Goal: Browse casually: Explore the website without a specific task or goal

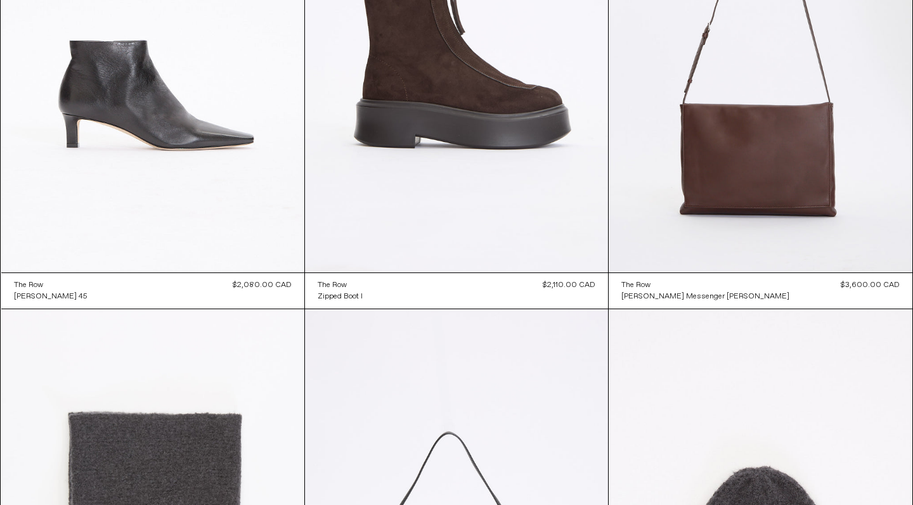
scroll to position [2225, 0]
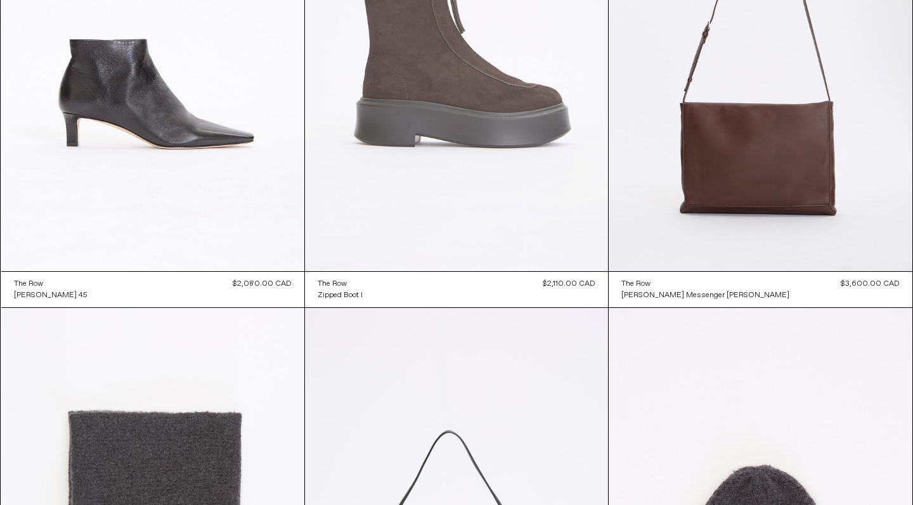
click at [396, 146] on at bounding box center [456, 43] width 303 height 455
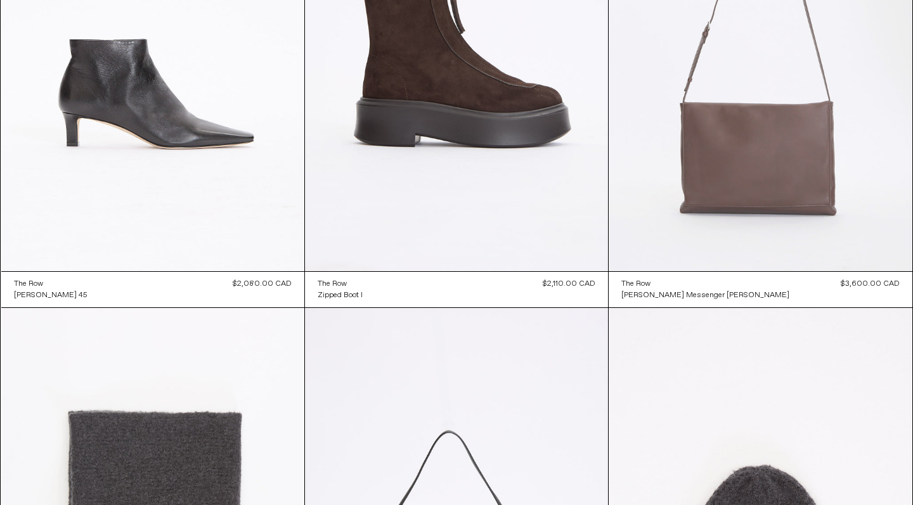
click at [680, 186] on at bounding box center [760, 43] width 303 height 455
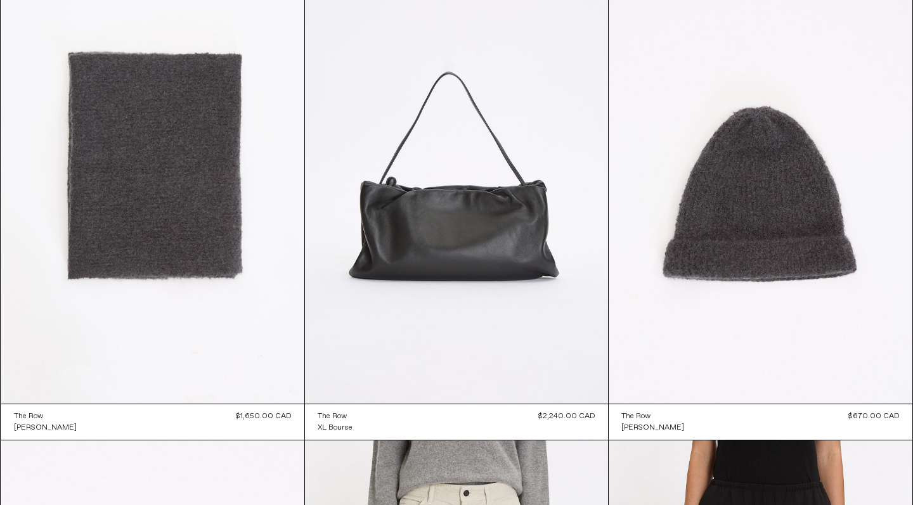
scroll to position [2591, 0]
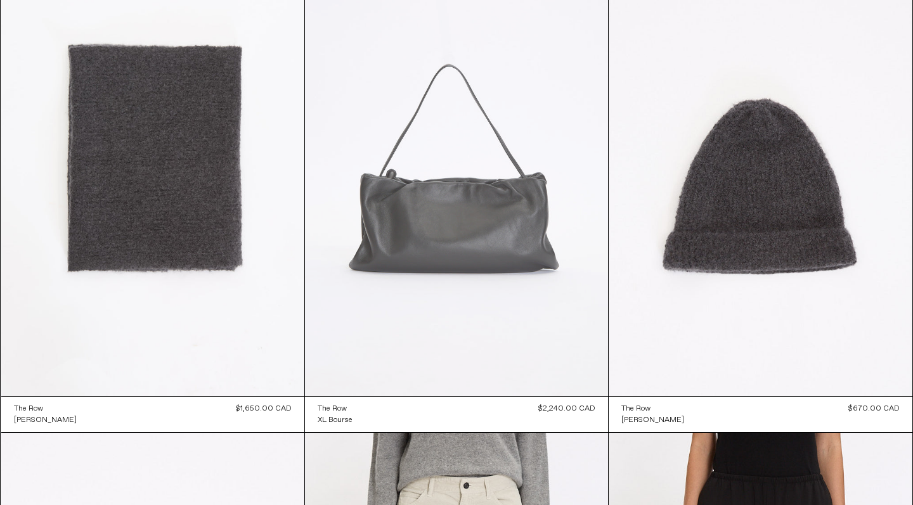
click at [470, 208] on at bounding box center [456, 169] width 303 height 455
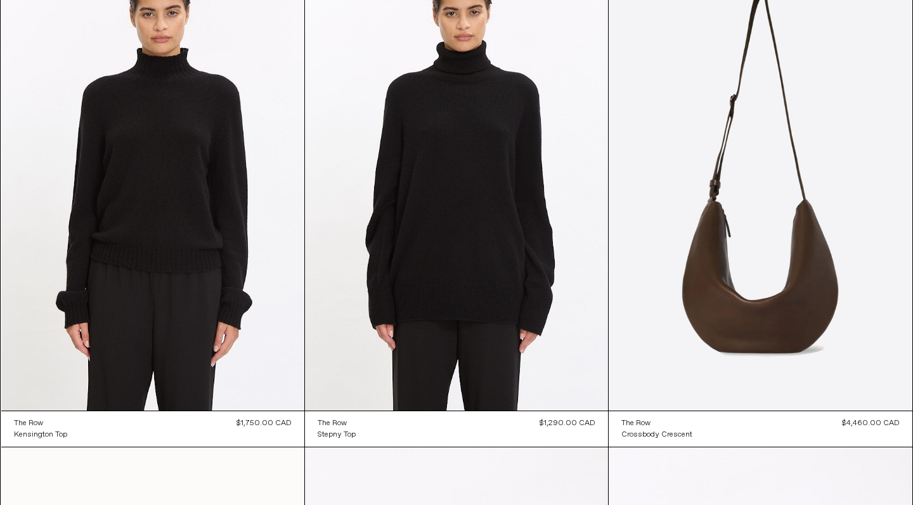
scroll to position [4053, 0]
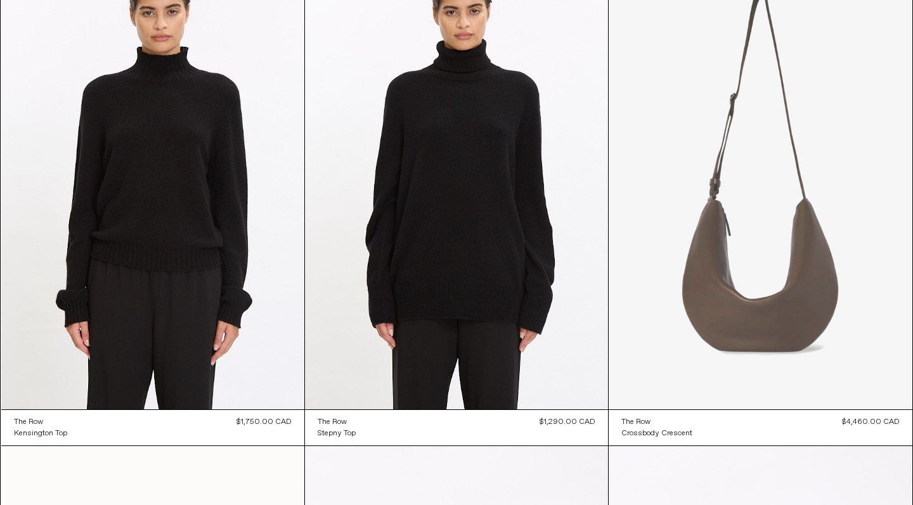
click at [746, 192] on at bounding box center [760, 181] width 303 height 455
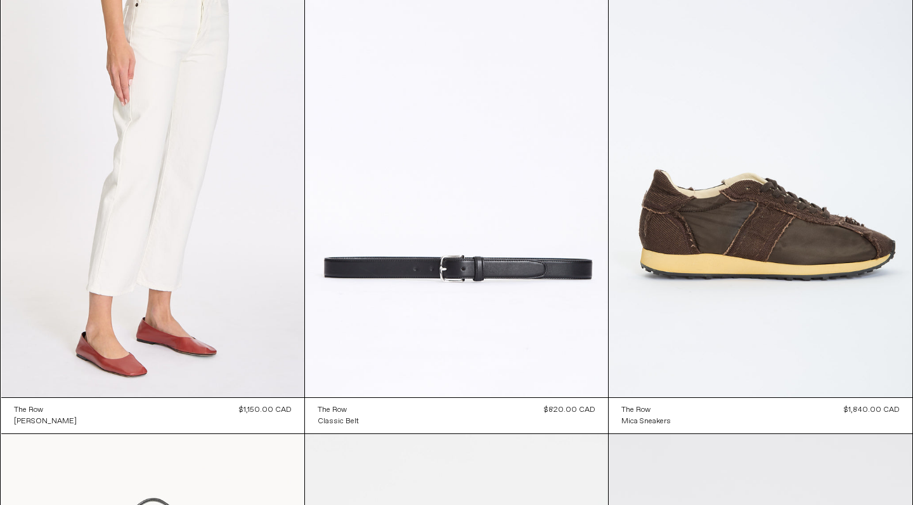
scroll to position [12369, 0]
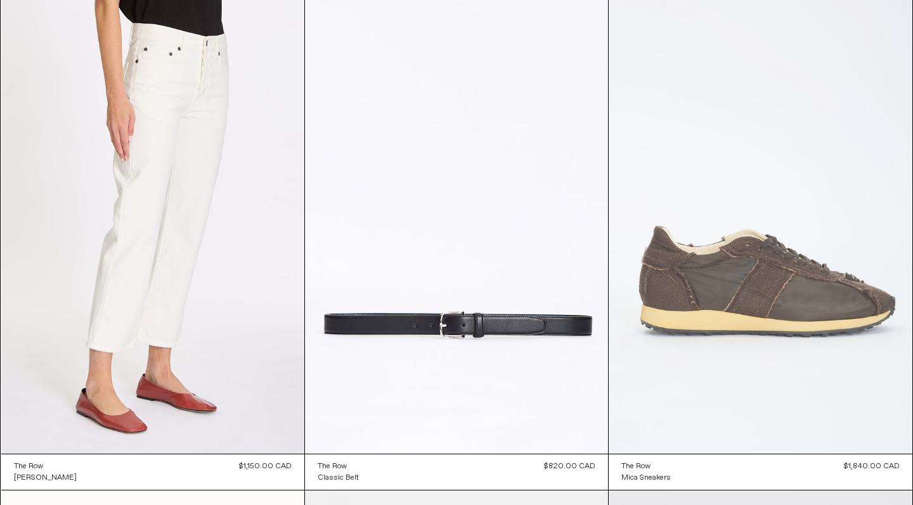
click at [794, 287] on at bounding box center [760, 226] width 303 height 455
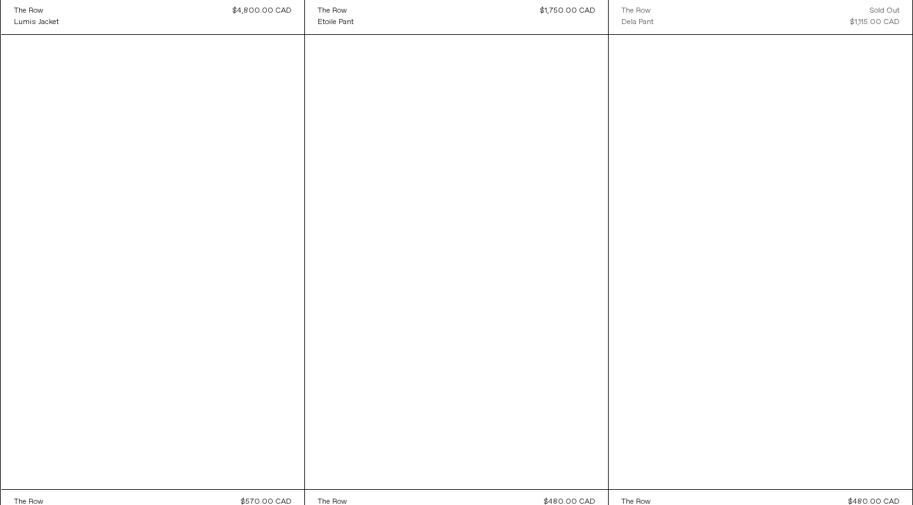
scroll to position [15306, 0]
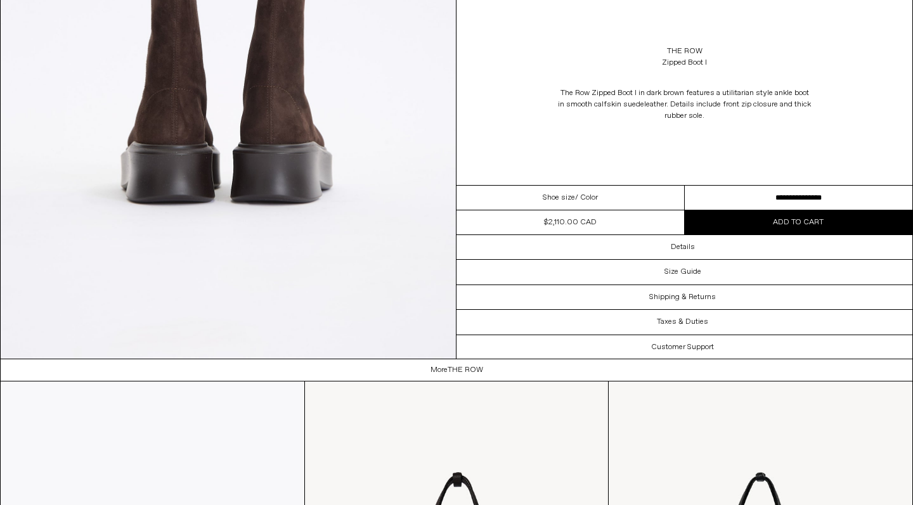
scroll to position [2569, 0]
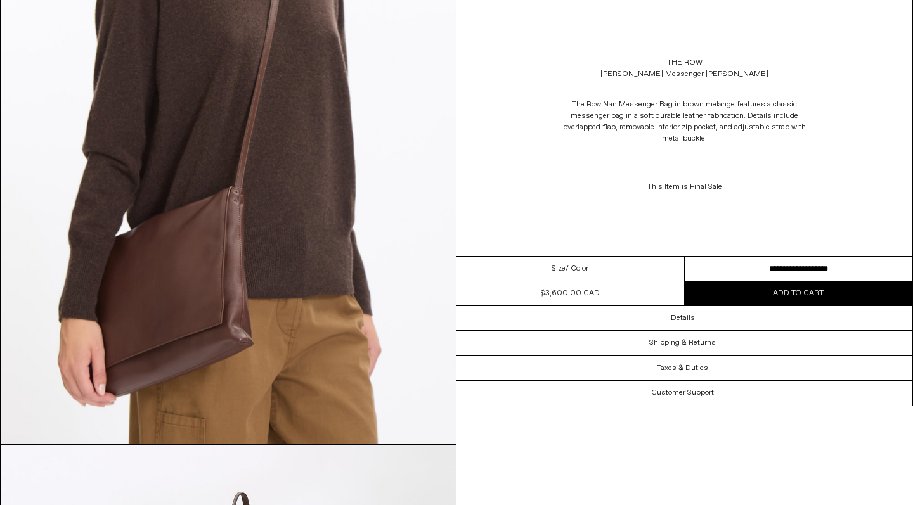
scroll to position [772, 0]
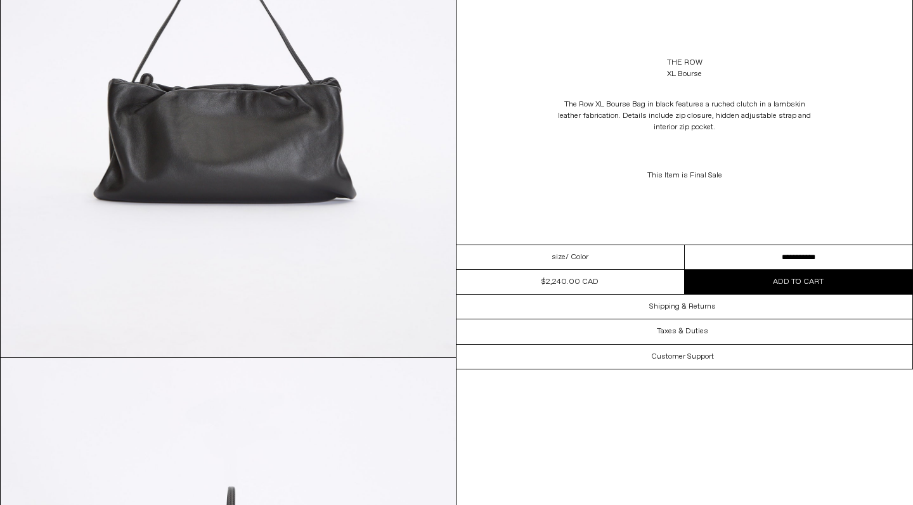
scroll to position [271, 0]
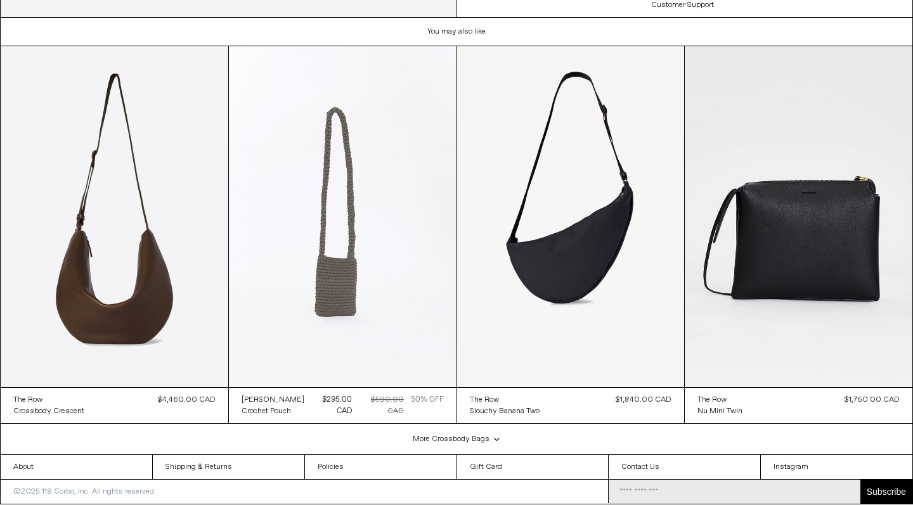
scroll to position [1777, 0]
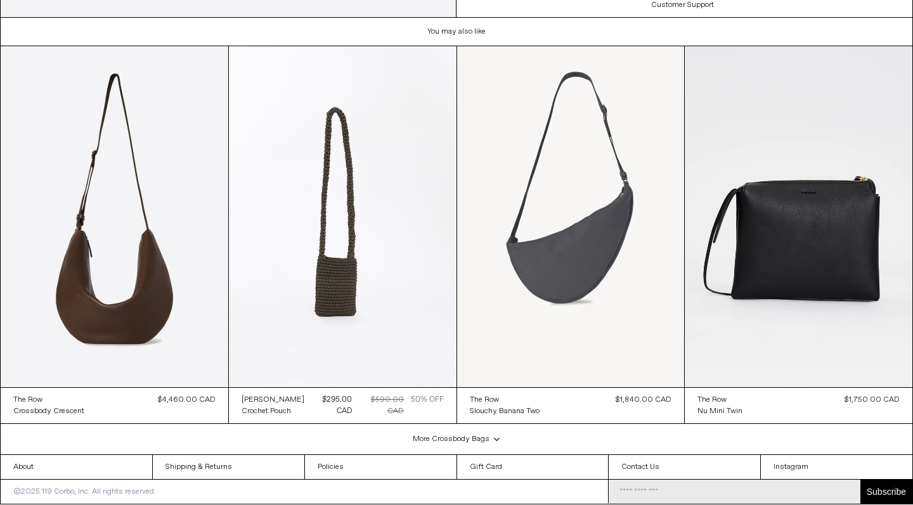
click at [516, 233] on at bounding box center [571, 216] width 228 height 341
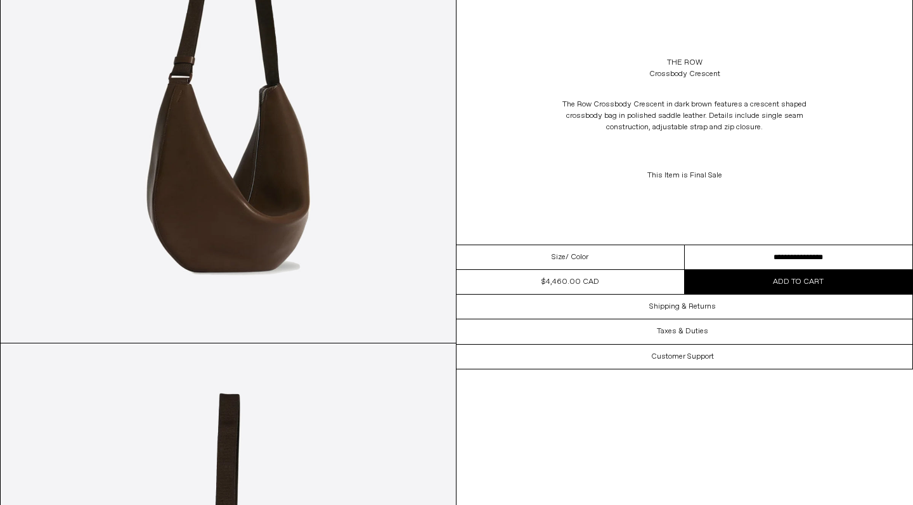
scroll to position [869, 0]
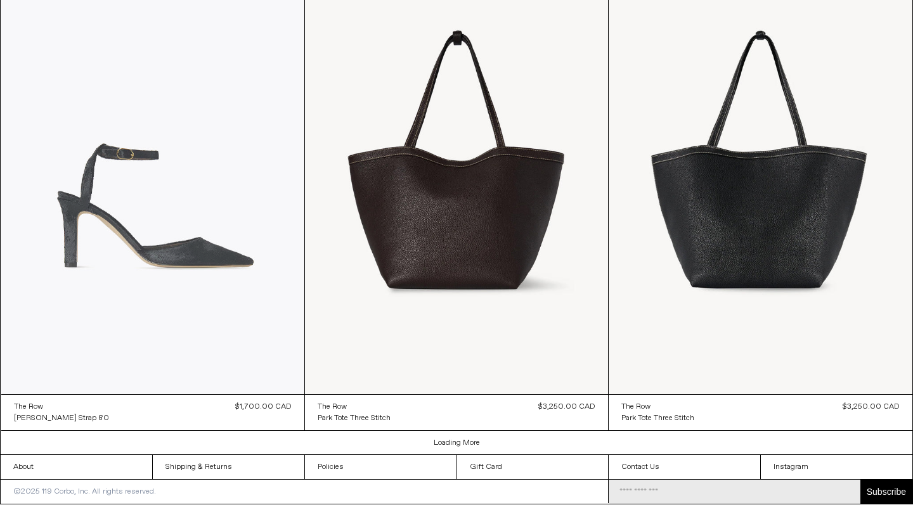
scroll to position [1865, 0]
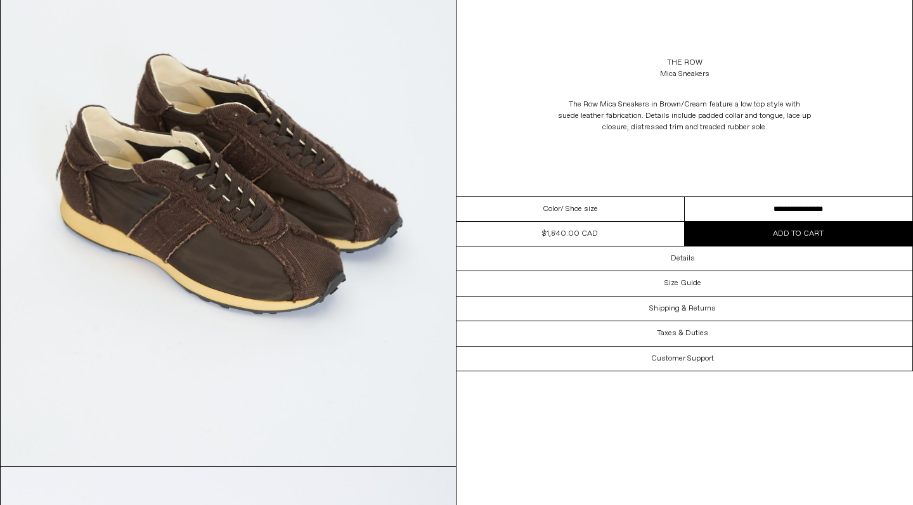
scroll to position [1893, 0]
